Goal: Navigation & Orientation: Find specific page/section

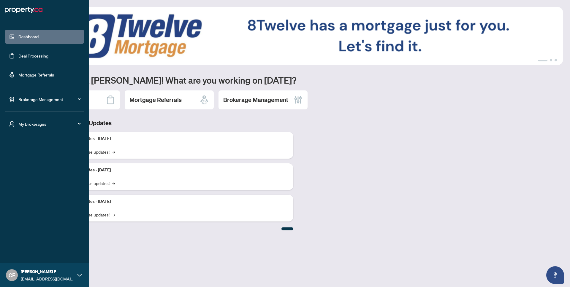
click at [23, 124] on span "My Brokerages" at bounding box center [49, 124] width 62 height 7
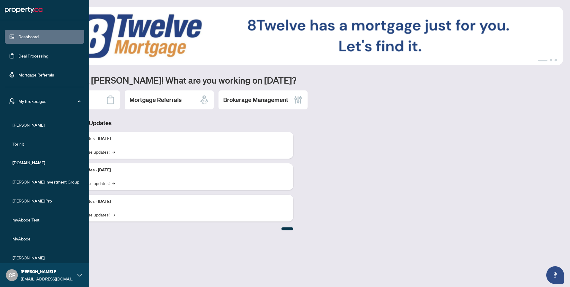
click at [20, 123] on span "RAHR" at bounding box center [46, 125] width 68 height 7
